Goal: Task Accomplishment & Management: Manage account settings

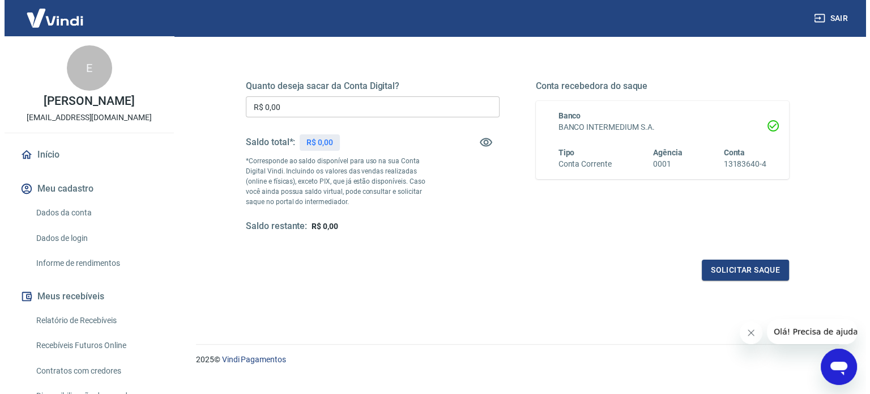
scroll to position [165, 0]
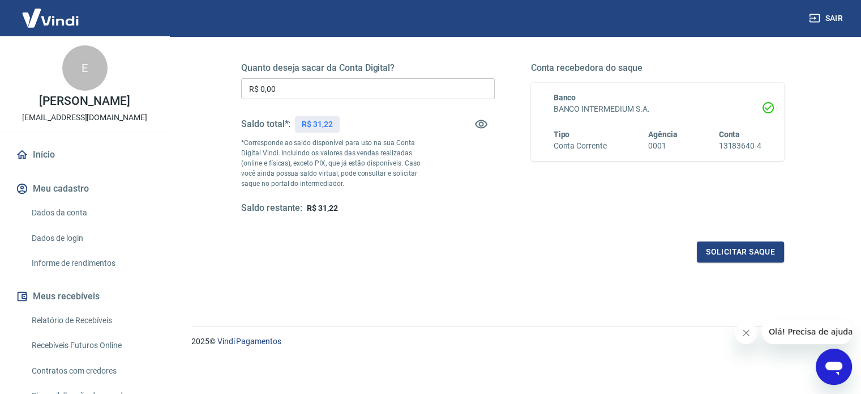
click at [363, 276] on div "Quanto deseja sacar da Conta Digital? R$ 0,00 ​ Saldo total*: R$ 31,22 *Corresp…" at bounding box center [512, 192] width 643 height 405
click at [725, 255] on button "Solicitar saque" at bounding box center [740, 251] width 87 height 21
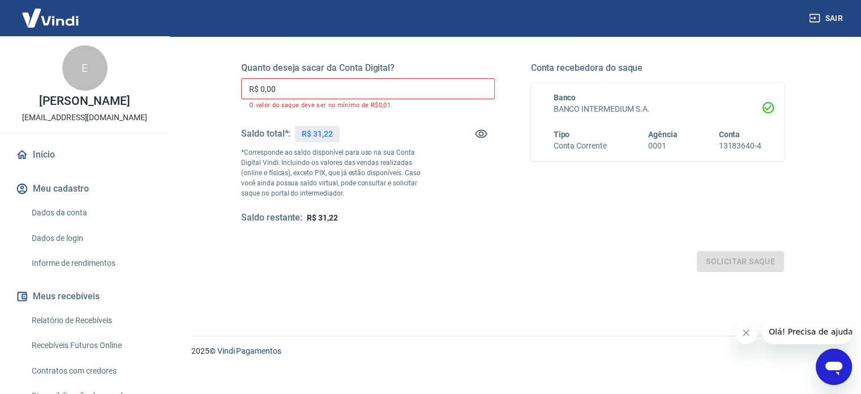
click at [418, 87] on input "R$ 0,00" at bounding box center [368, 88] width 254 height 21
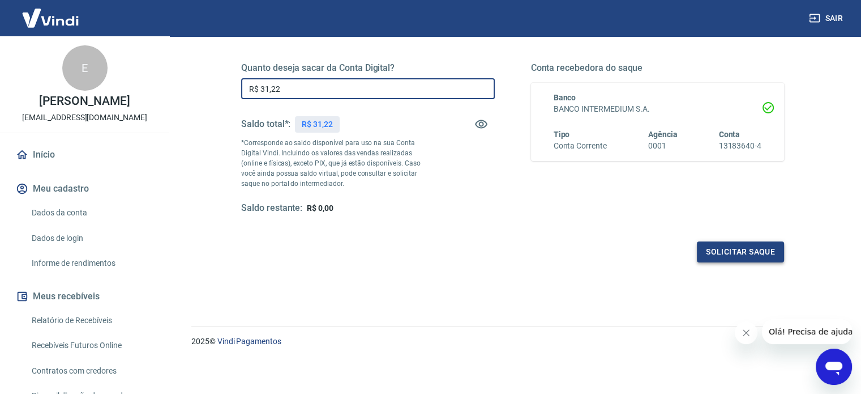
type input "R$ 31,22"
click at [750, 246] on button "Solicitar saque" at bounding box center [740, 251] width 87 height 21
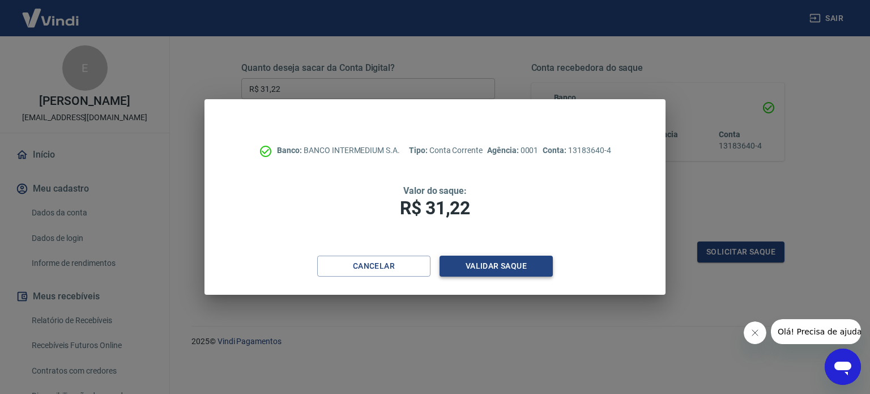
click at [541, 269] on button "Validar saque" at bounding box center [495, 265] width 113 height 21
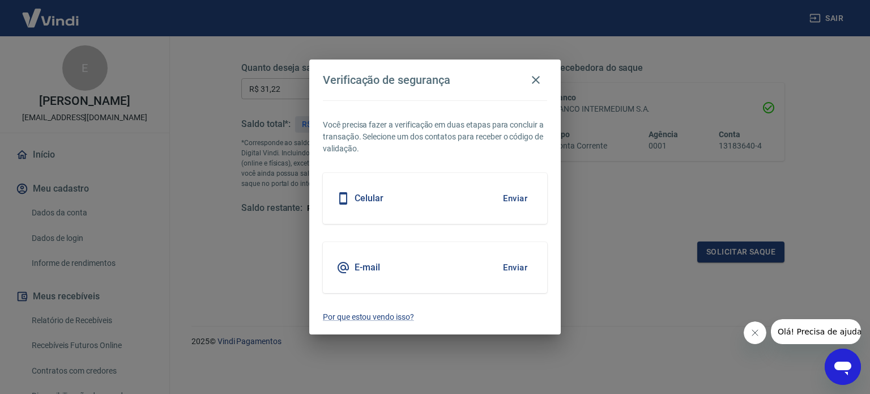
click at [494, 270] on div "E-mail Enviar" at bounding box center [435, 267] width 224 height 51
click at [512, 268] on button "Enviar" at bounding box center [515, 267] width 37 height 24
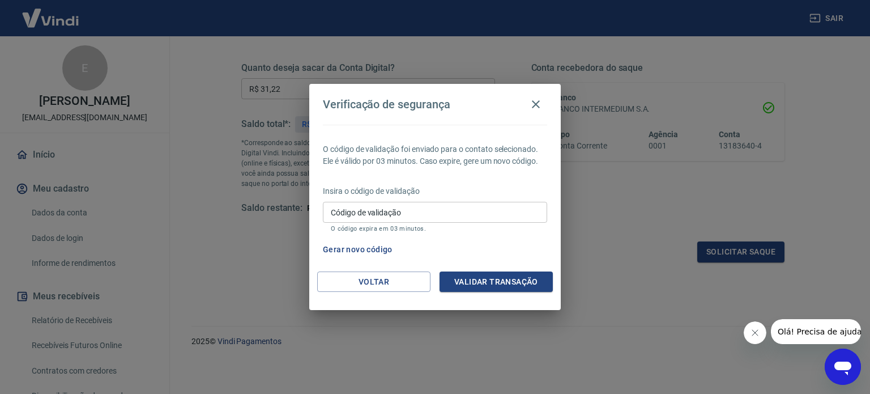
click at [444, 212] on input "Código de validação" at bounding box center [435, 212] width 224 height 21
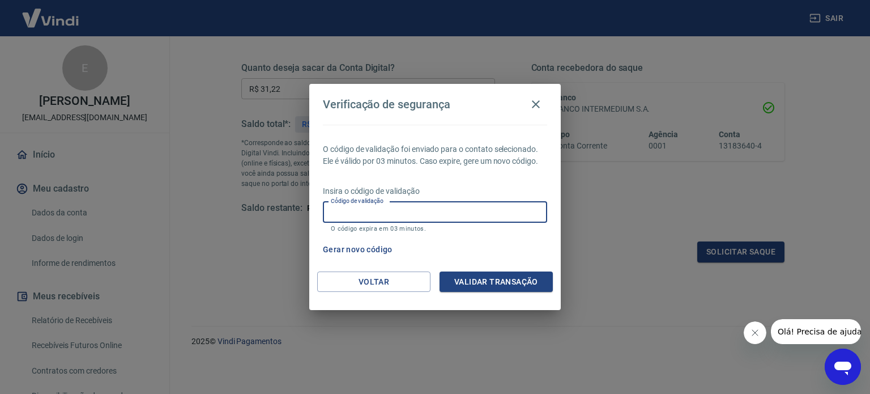
paste input "649158"
type input "649158"
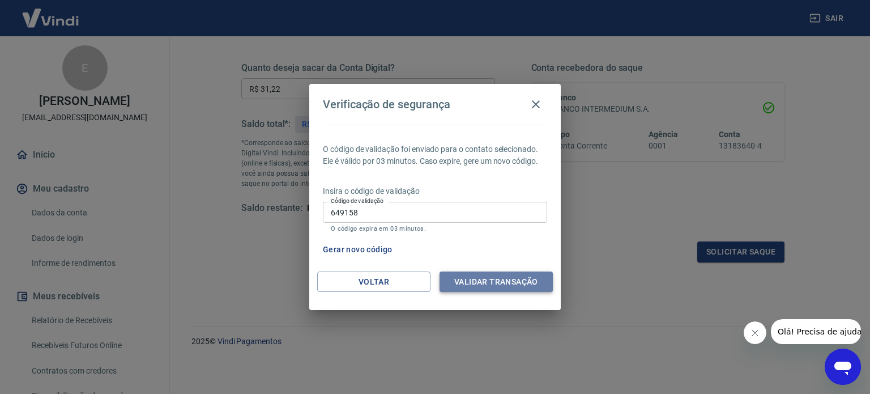
click at [487, 284] on button "Validar transação" at bounding box center [495, 281] width 113 height 21
